Goal: Information Seeking & Learning: Find specific fact

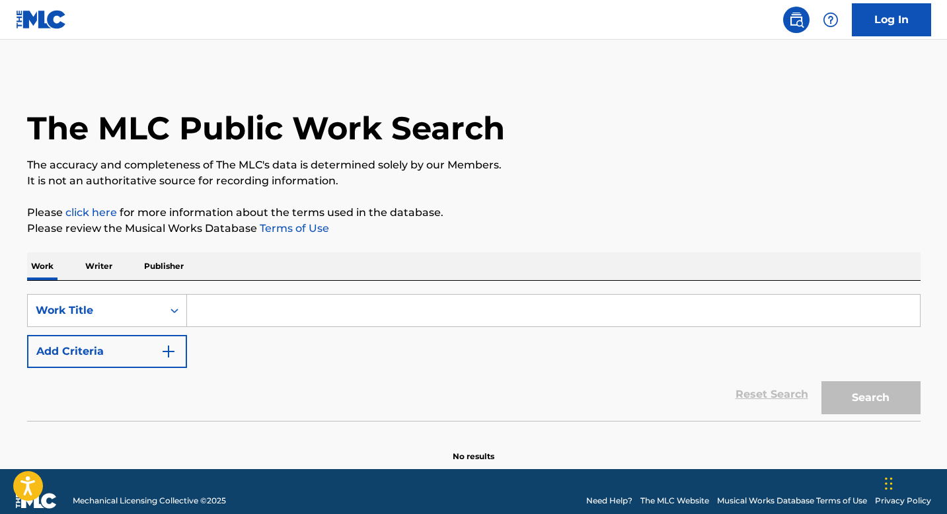
click at [105, 269] on p "Writer" at bounding box center [98, 266] width 35 height 28
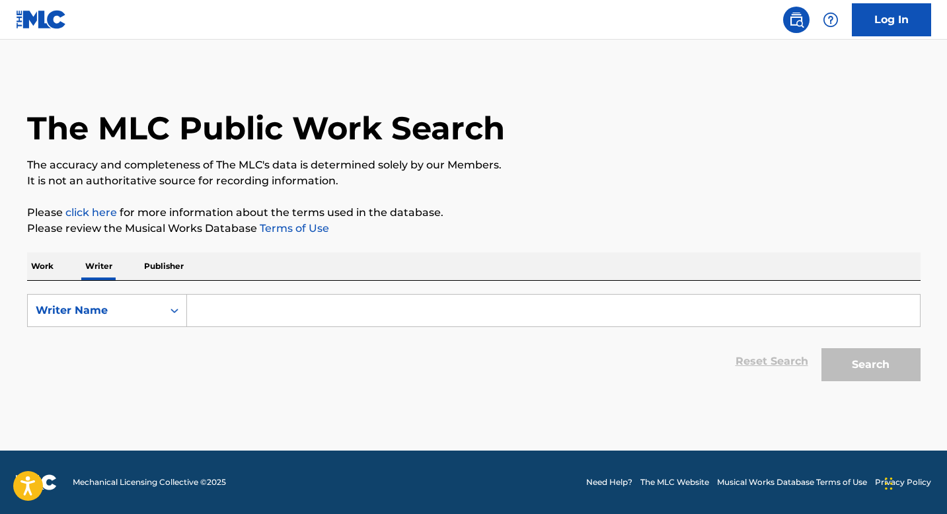
click at [221, 323] on input "Search Form" at bounding box center [553, 311] width 733 height 32
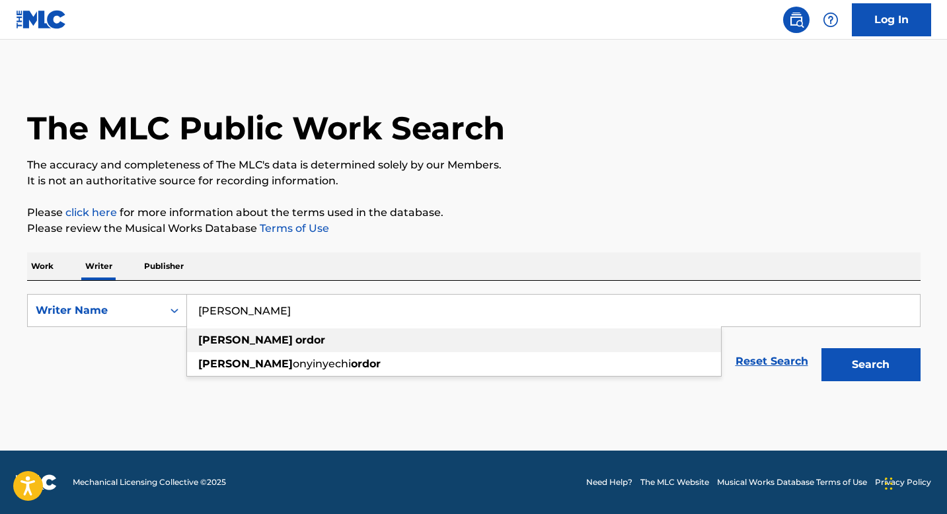
click at [215, 348] on div "[PERSON_NAME]" at bounding box center [454, 340] width 534 height 24
type input "[PERSON_NAME]"
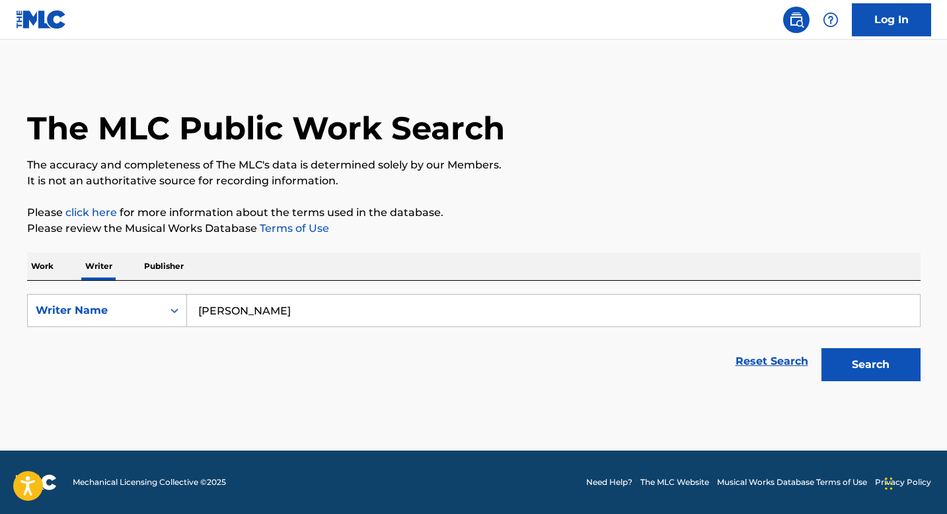
click at [870, 379] on button "Search" at bounding box center [870, 364] width 99 height 33
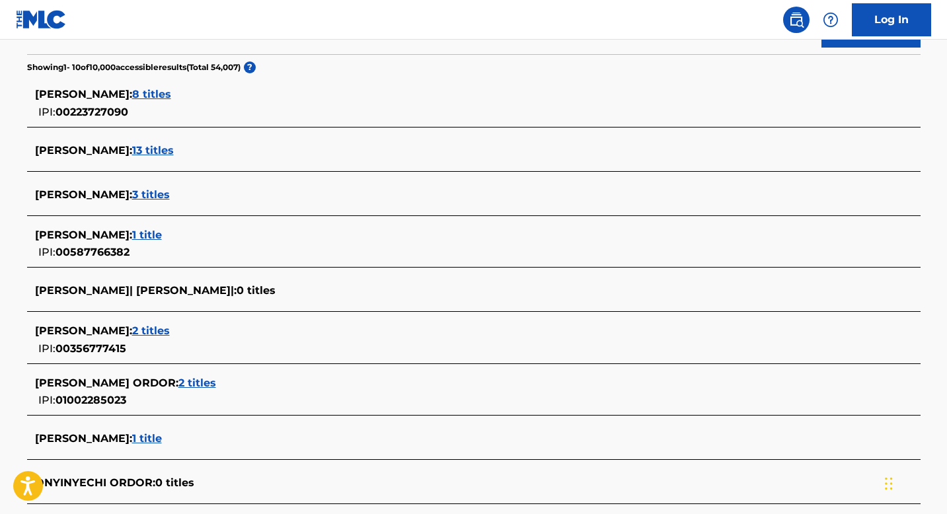
scroll to position [342, 0]
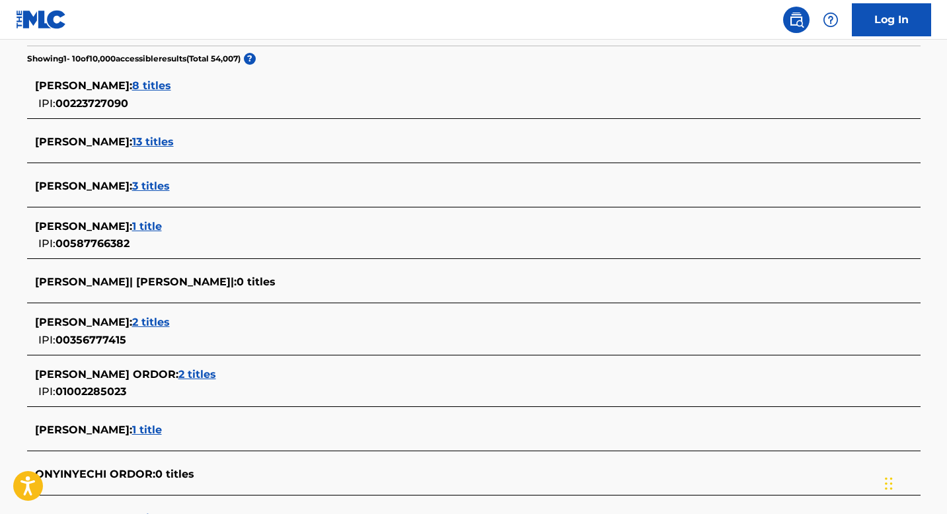
click at [216, 372] on span "2 titles" at bounding box center [197, 374] width 38 height 13
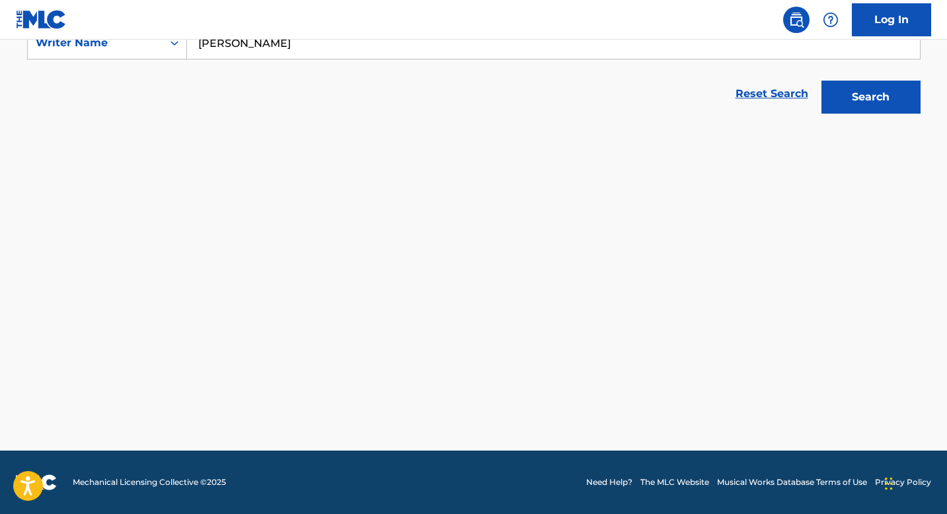
scroll to position [268, 0]
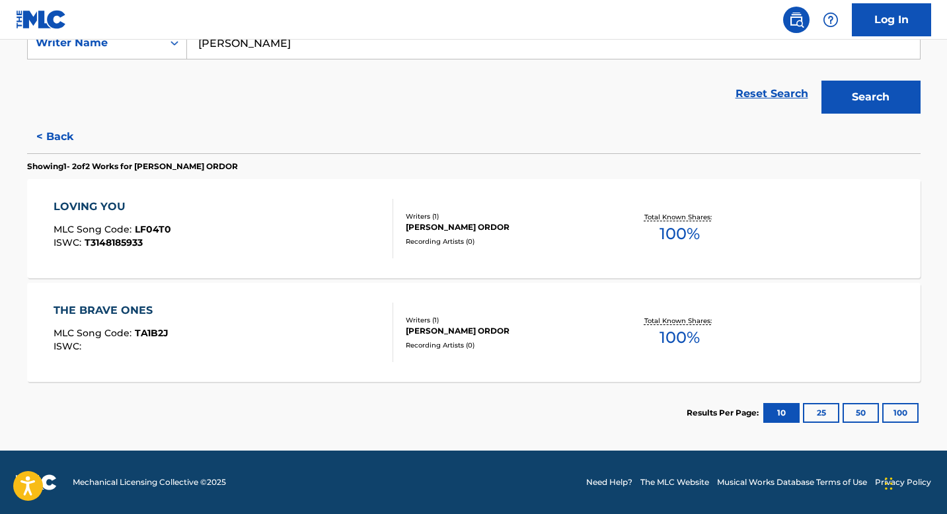
click at [137, 308] on div "THE BRAVE ONES" at bounding box center [111, 311] width 115 height 16
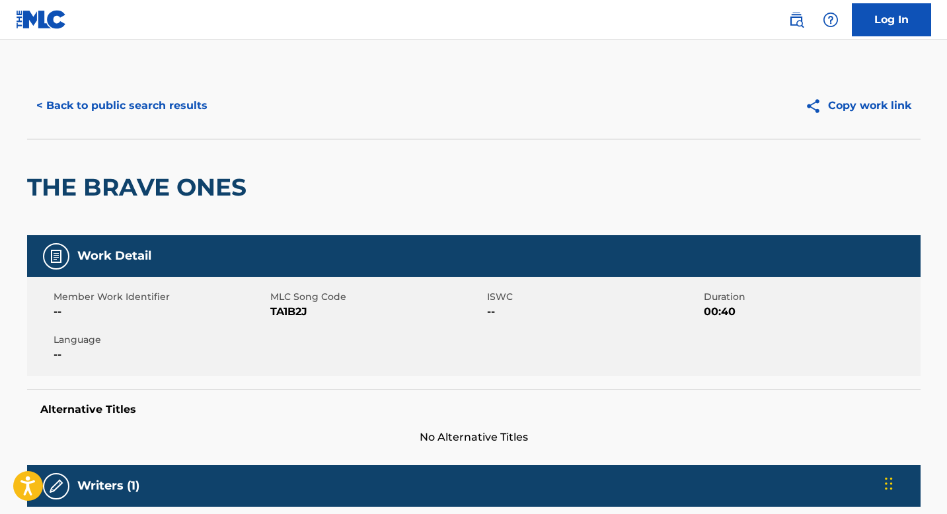
click at [51, 103] on button "< Back to public search results" at bounding box center [122, 105] width 190 height 33
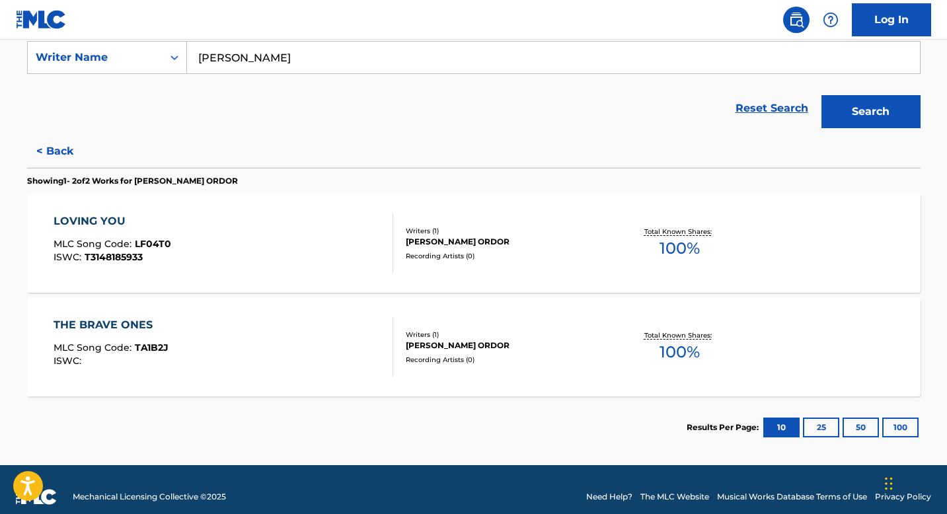
scroll to position [263, 0]
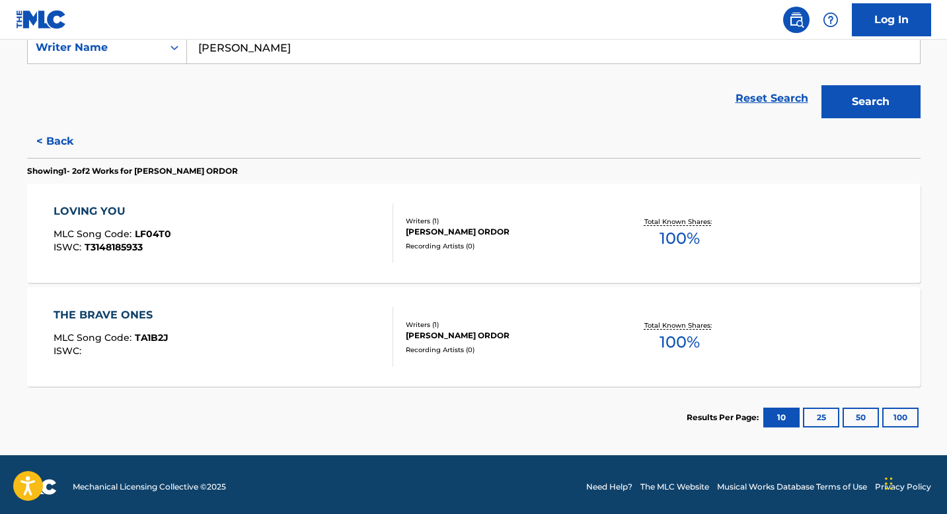
click at [39, 145] on button "< Back" at bounding box center [66, 141] width 79 height 33
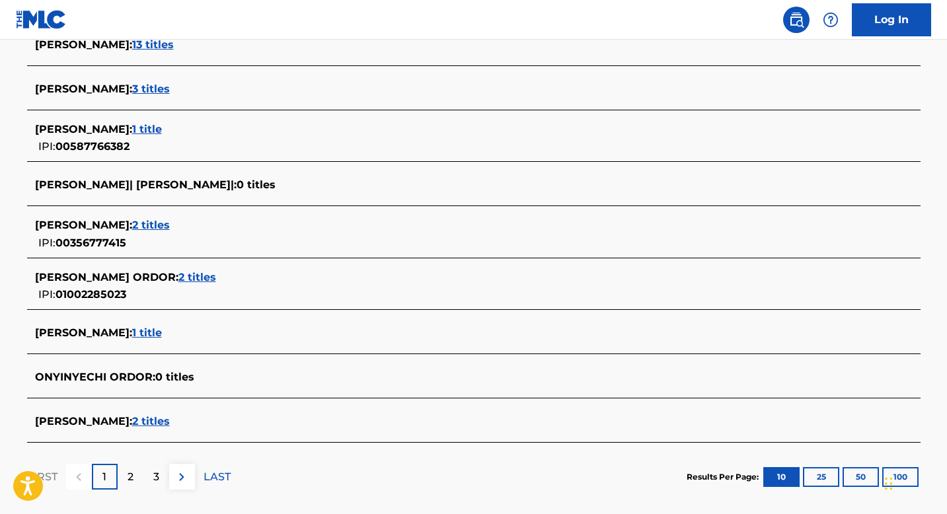
scroll to position [443, 0]
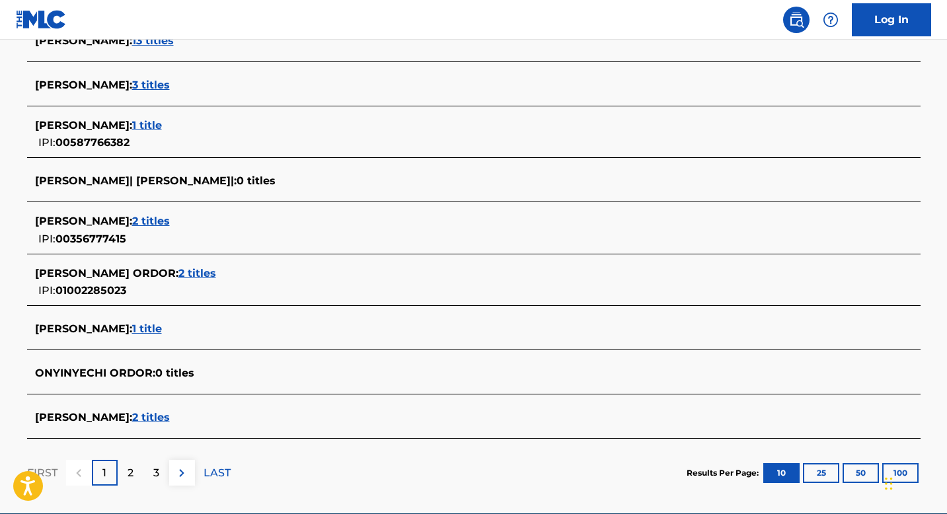
click at [150, 326] on span "1 title" at bounding box center [147, 329] width 30 height 13
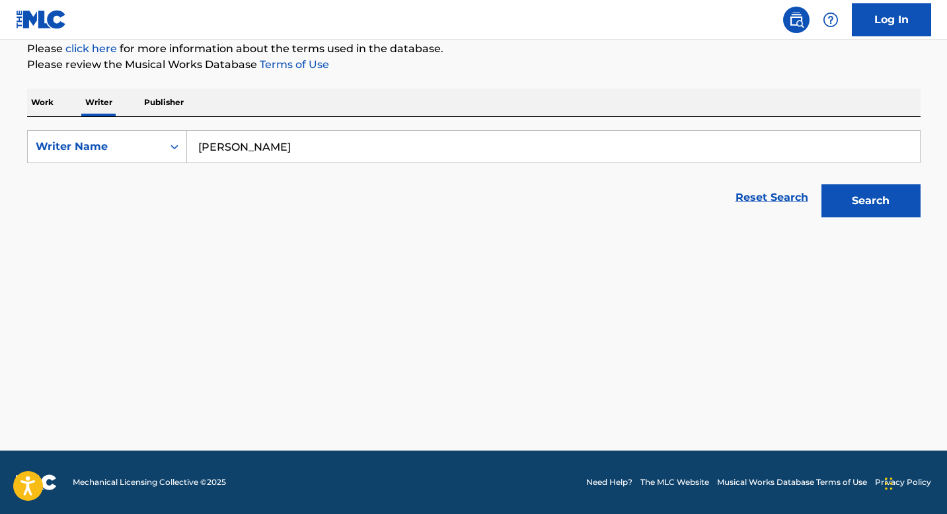
scroll to position [164, 0]
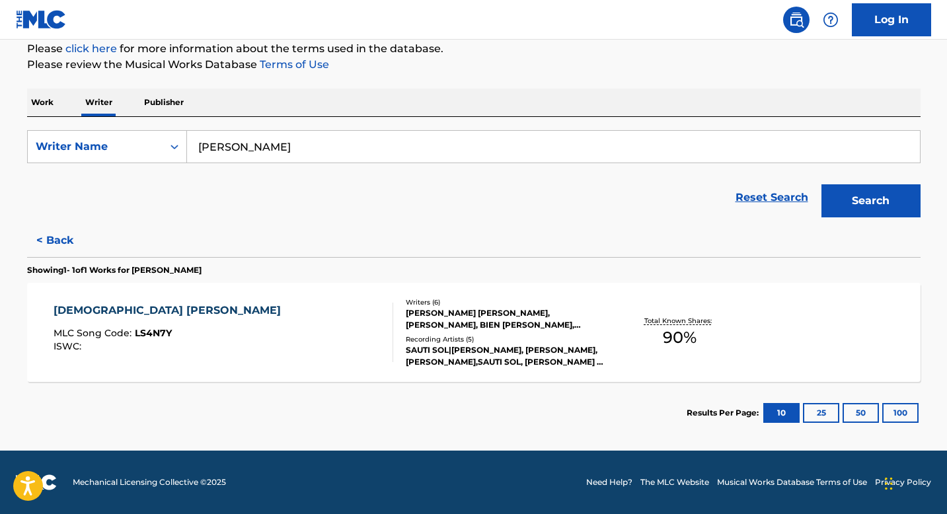
click at [77, 307] on div "[DEMOGRAPHIC_DATA] [PERSON_NAME]" at bounding box center [171, 311] width 234 height 16
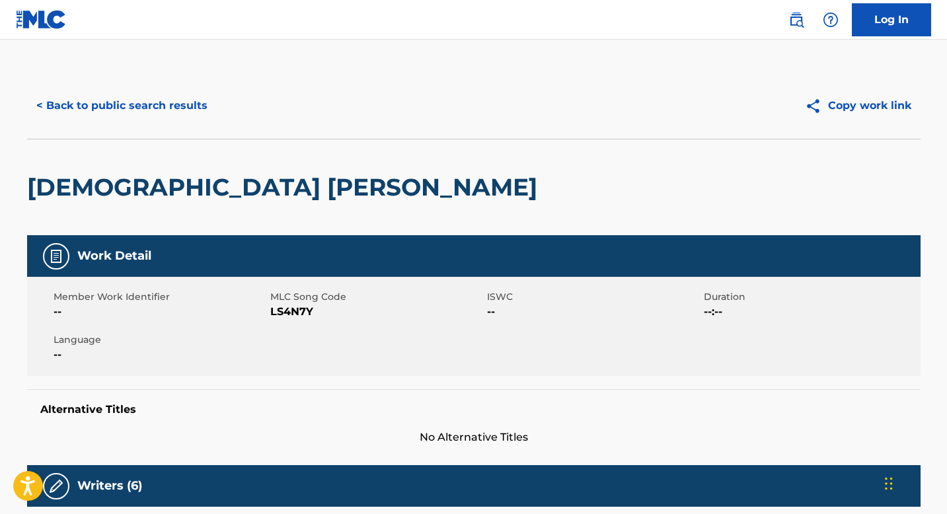
click at [35, 108] on button "< Back to public search results" at bounding box center [122, 105] width 190 height 33
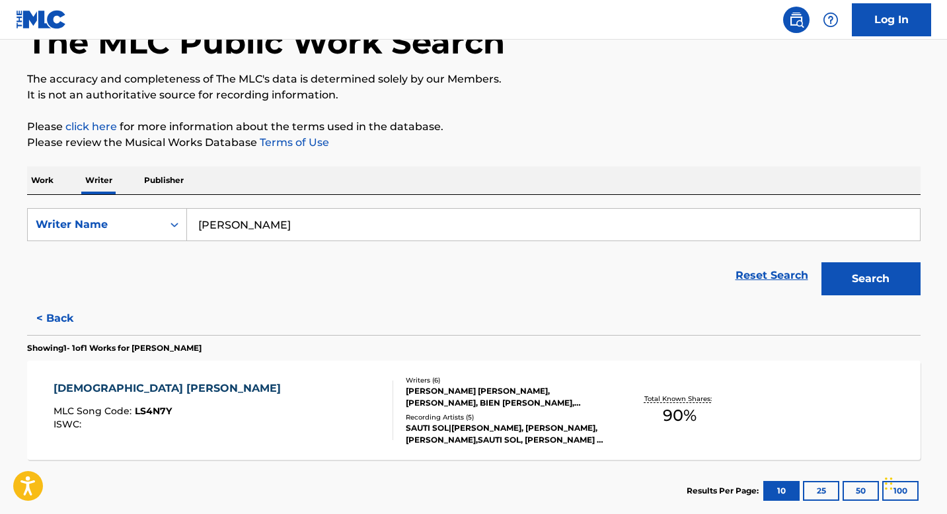
scroll to position [88, 0]
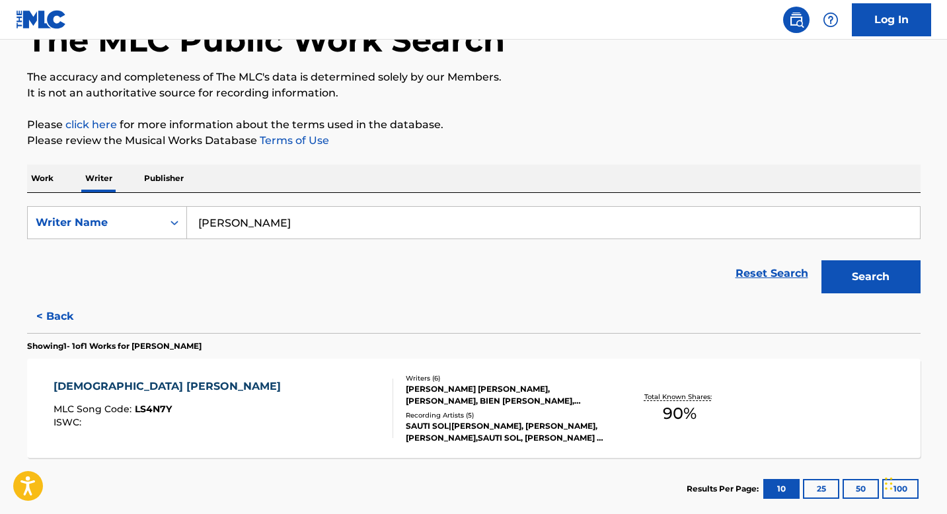
click at [60, 328] on button "< Back" at bounding box center [66, 316] width 79 height 33
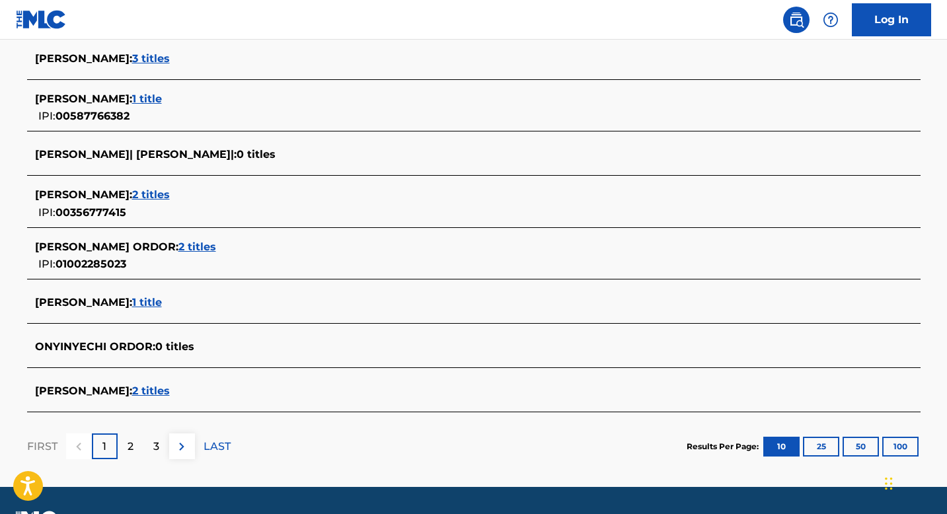
scroll to position [475, 0]
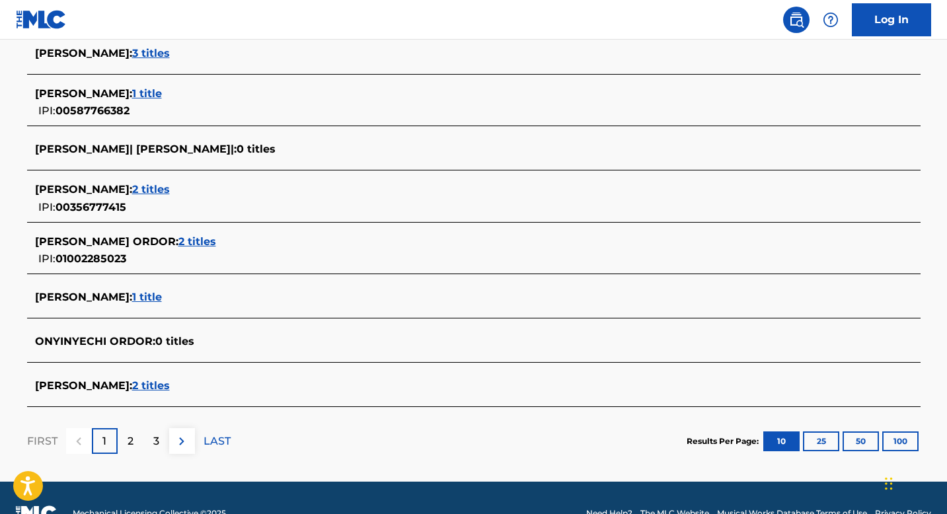
click at [905, 439] on button "100" at bounding box center [900, 442] width 36 height 20
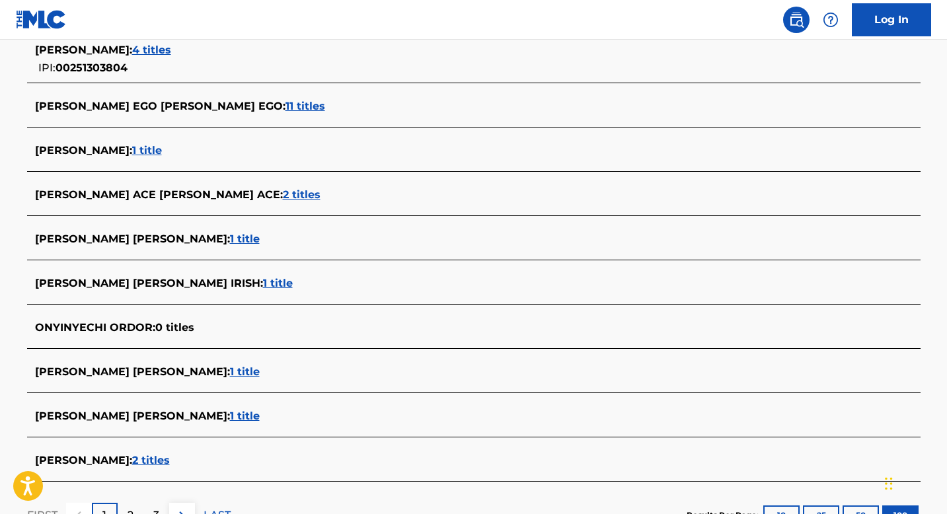
scroll to position [4472, 0]
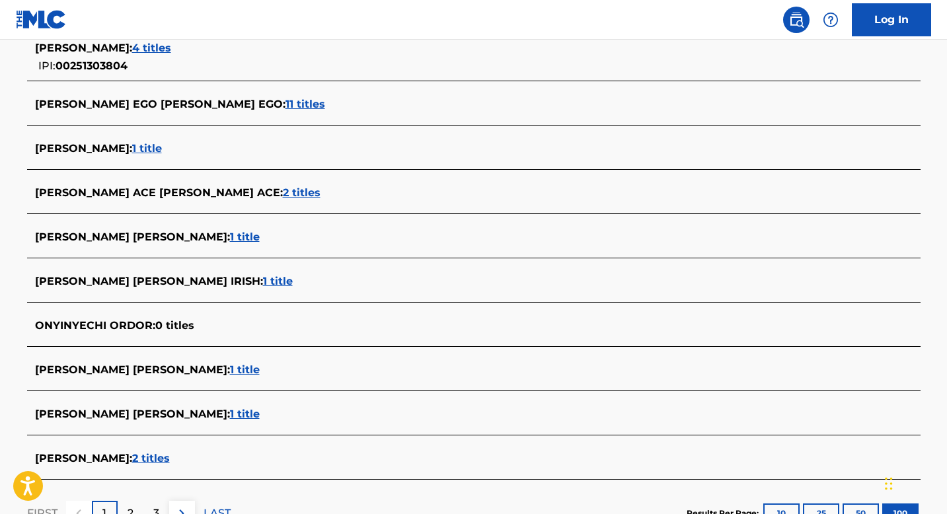
click at [159, 145] on span "1 title" at bounding box center [147, 148] width 30 height 13
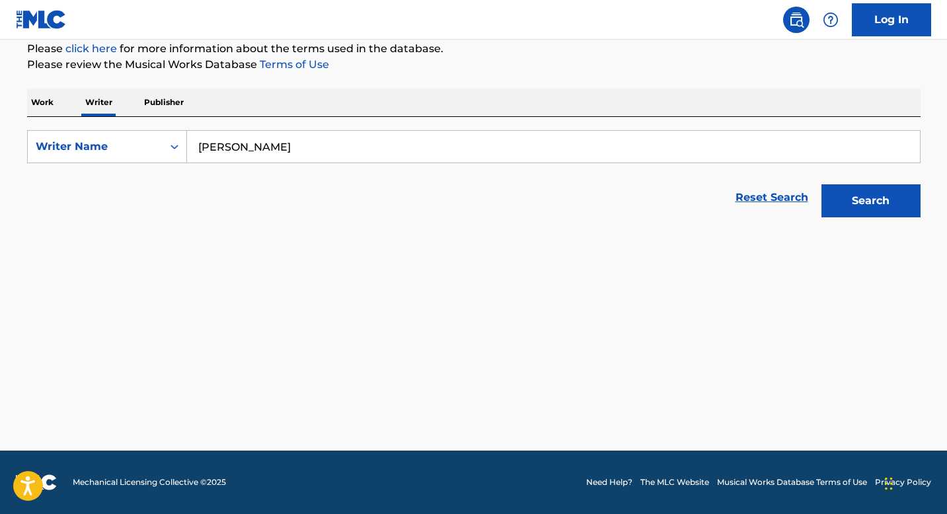
scroll to position [164, 0]
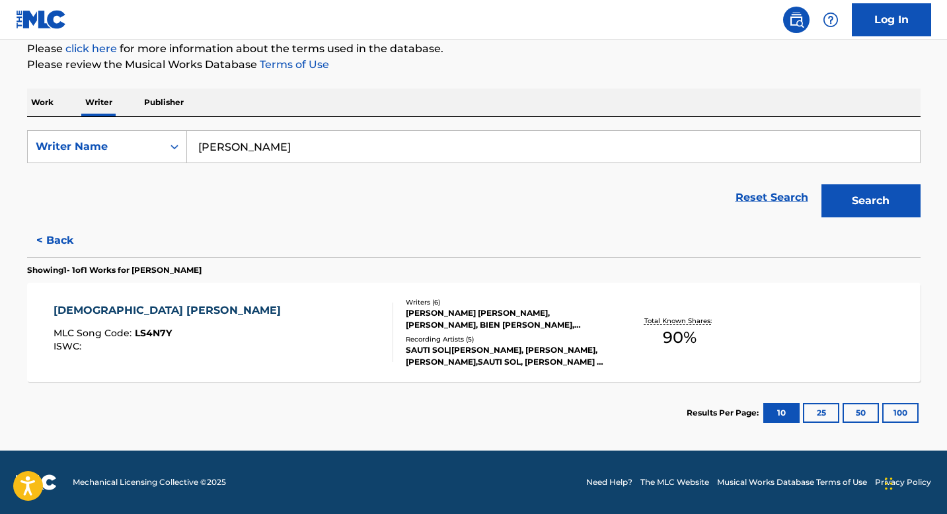
click at [42, 244] on button "< Back" at bounding box center [66, 240] width 79 height 33
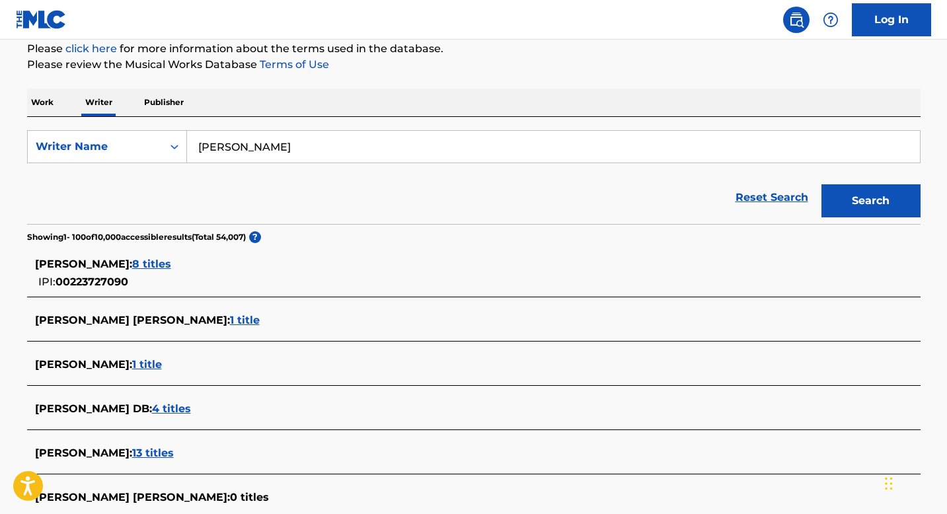
click at [54, 101] on p "Work" at bounding box center [42, 103] width 30 height 28
